Goal: Task Accomplishment & Management: Use online tool/utility

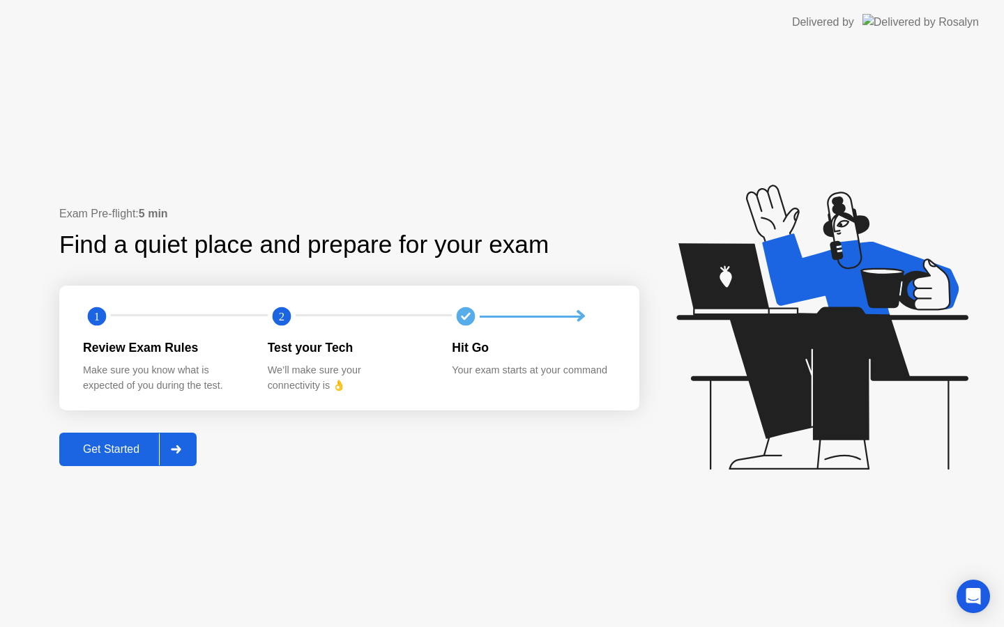
click at [129, 452] on div "Get Started" at bounding box center [110, 449] width 95 height 13
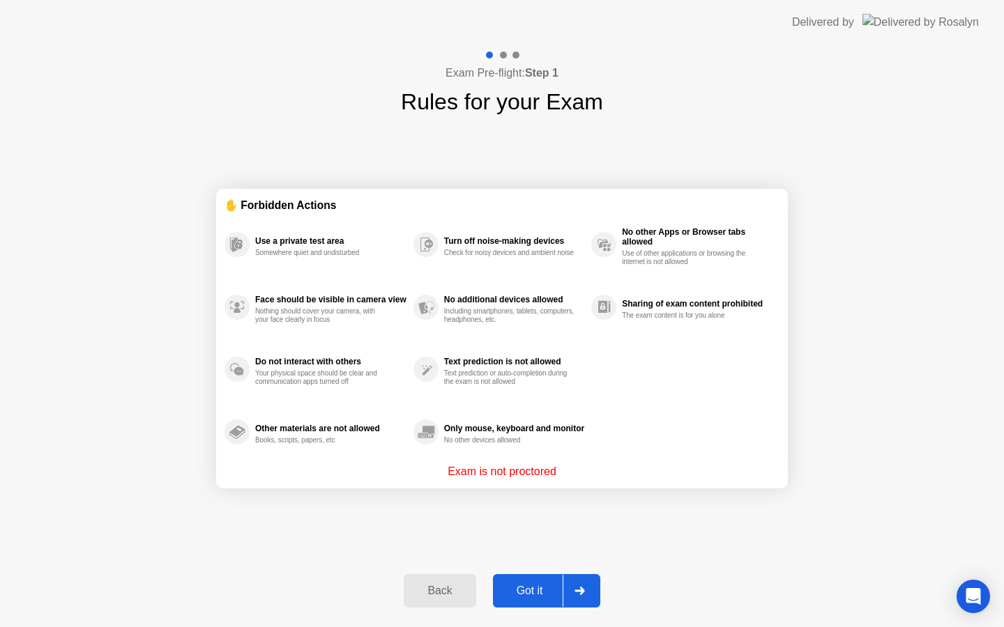
click at [530, 588] on div "Got it" at bounding box center [530, 591] width 66 height 13
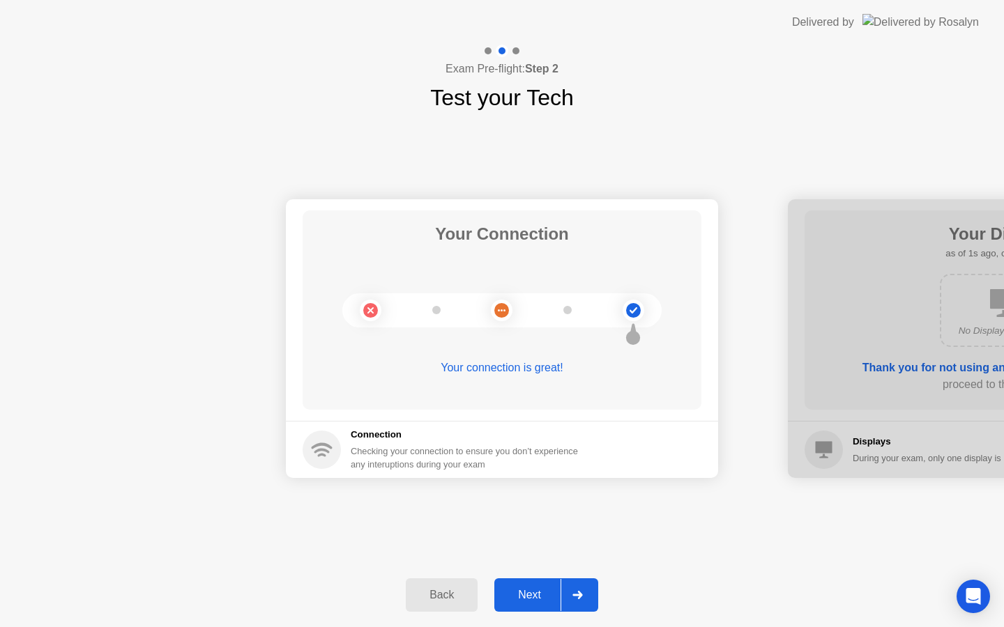
click at [530, 579] on button "Next" at bounding box center [546, 595] width 104 height 33
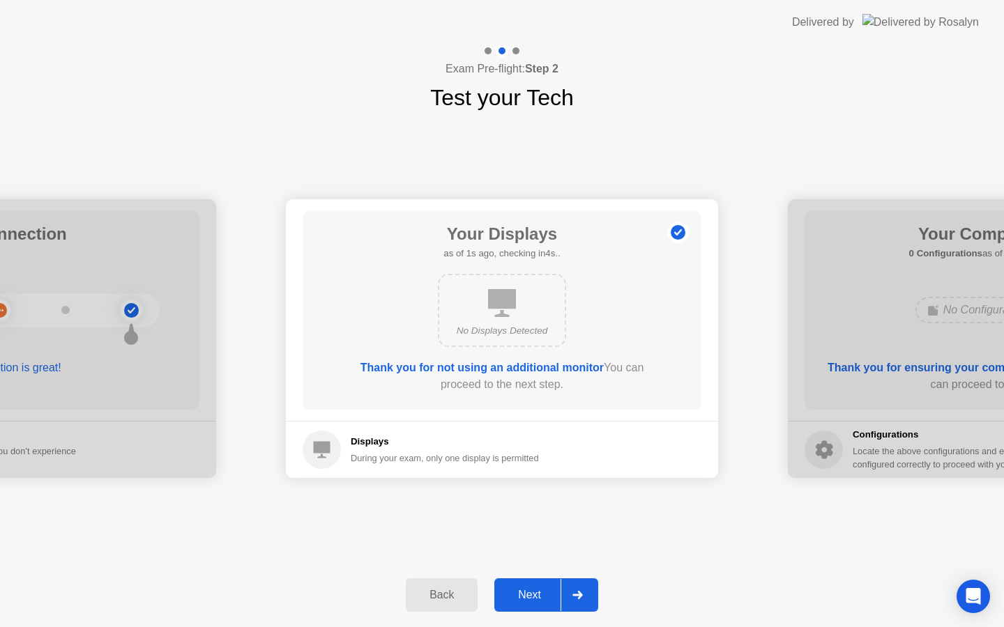
click at [533, 590] on div "Next" at bounding box center [529, 595] width 62 height 13
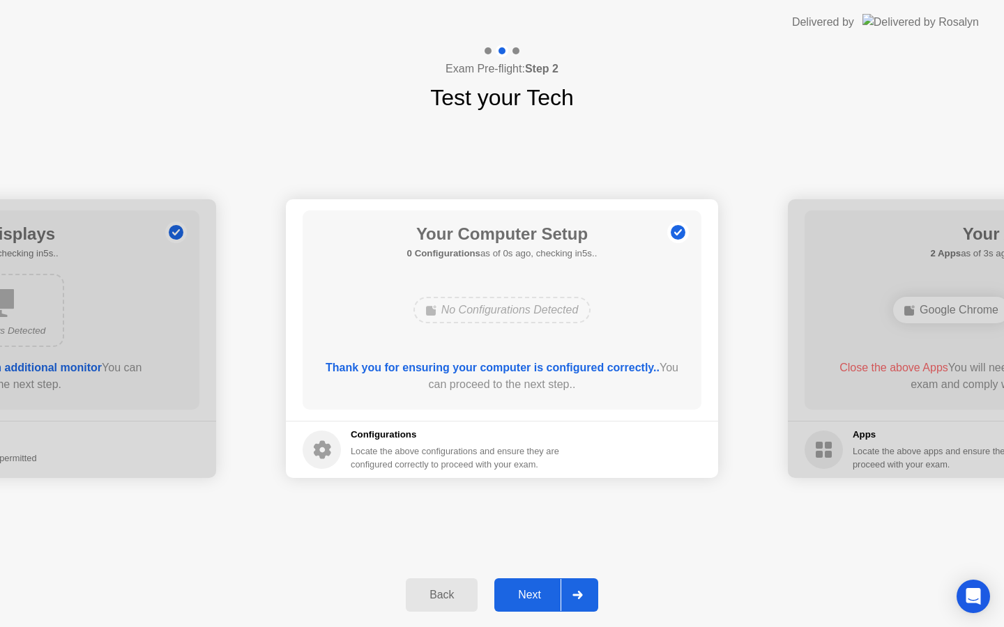
click at [533, 590] on div "Next" at bounding box center [529, 595] width 62 height 13
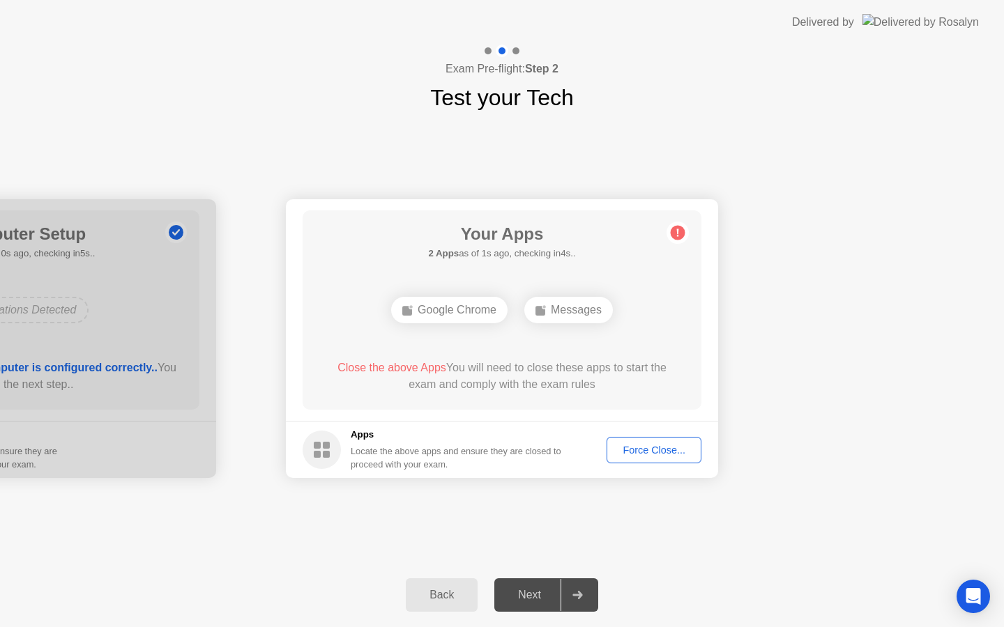
click at [533, 590] on div "Next" at bounding box center [529, 595] width 62 height 13
click at [666, 435] on footer "Apps Locate the above apps and ensure they are closed to proceed with your exam…" at bounding box center [502, 449] width 432 height 57
click at [657, 454] on div "Force Close..." at bounding box center [653, 450] width 85 height 11
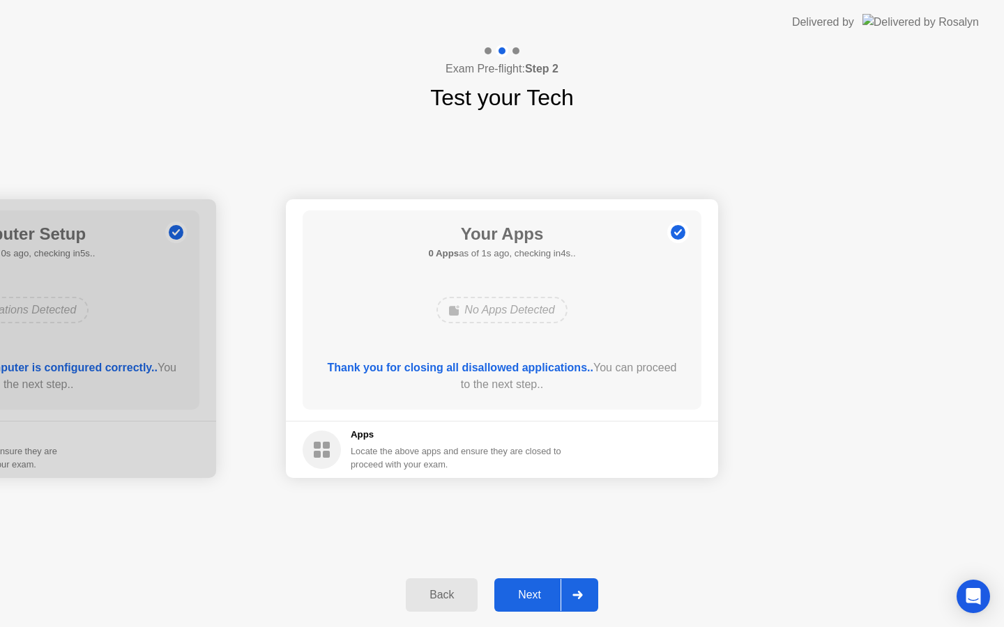
click at [530, 581] on button "Next" at bounding box center [546, 595] width 104 height 33
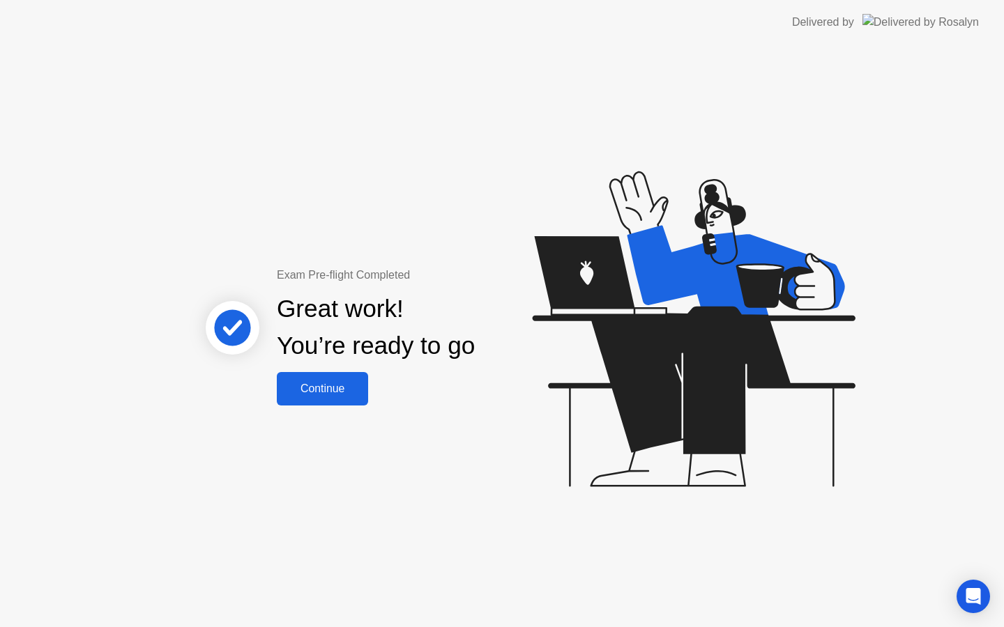
click at [335, 395] on div "Continue" at bounding box center [322, 389] width 83 height 13
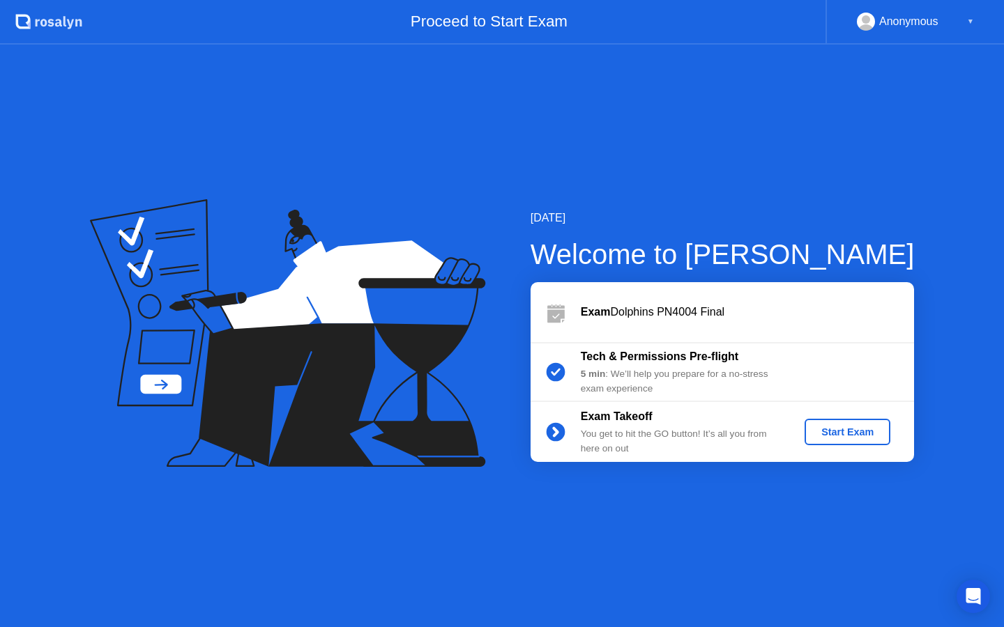
click at [872, 432] on div "Start Exam" at bounding box center [847, 432] width 75 height 11
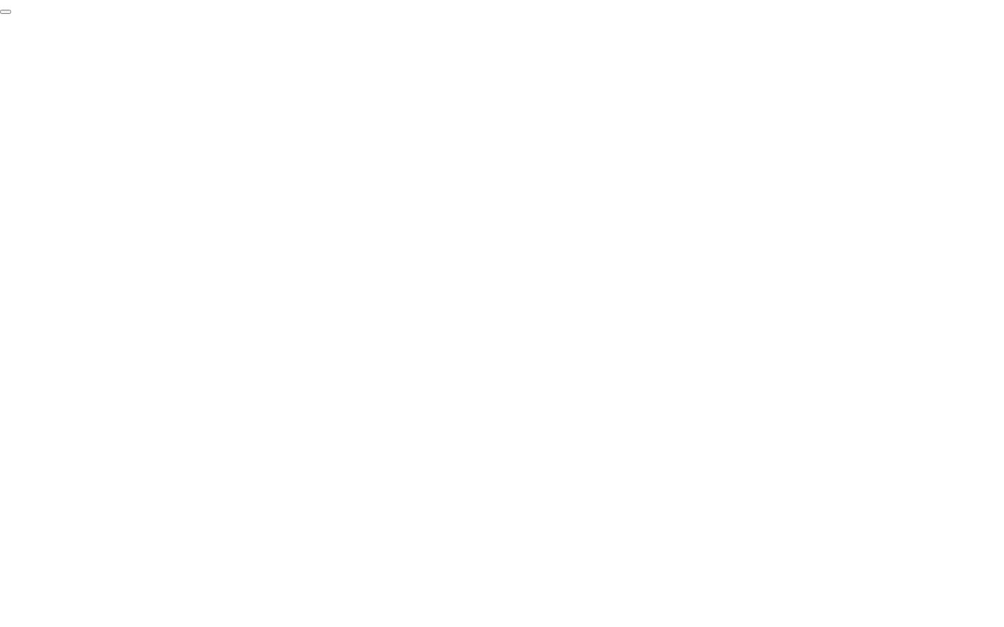
click at [11, 14] on button "End Proctoring Session" at bounding box center [5, 12] width 11 height 4
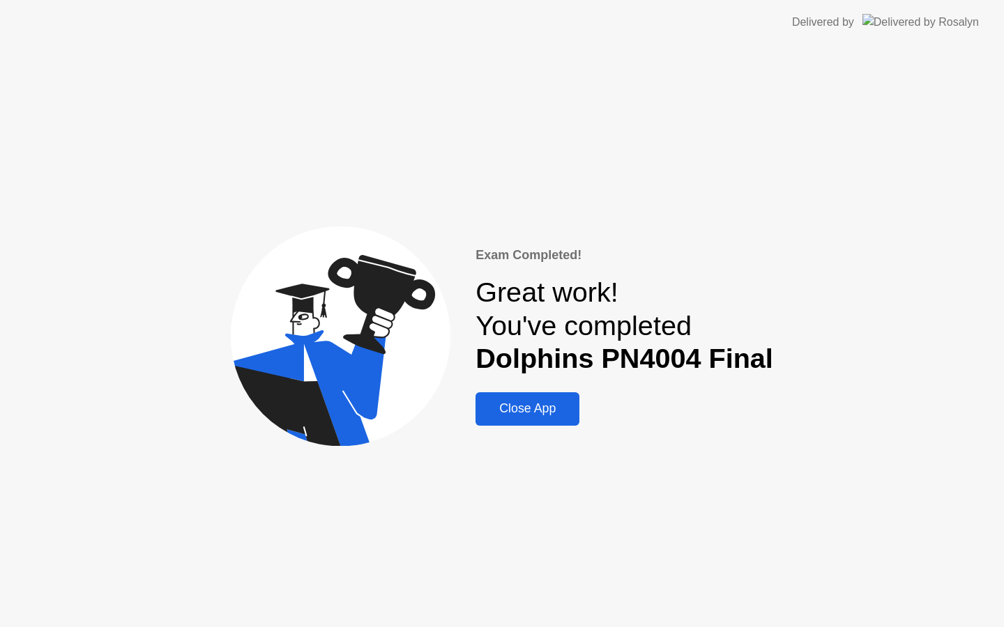
click at [551, 414] on div "Close App" at bounding box center [527, 408] width 95 height 15
